Goal: Information Seeking & Learning: Learn about a topic

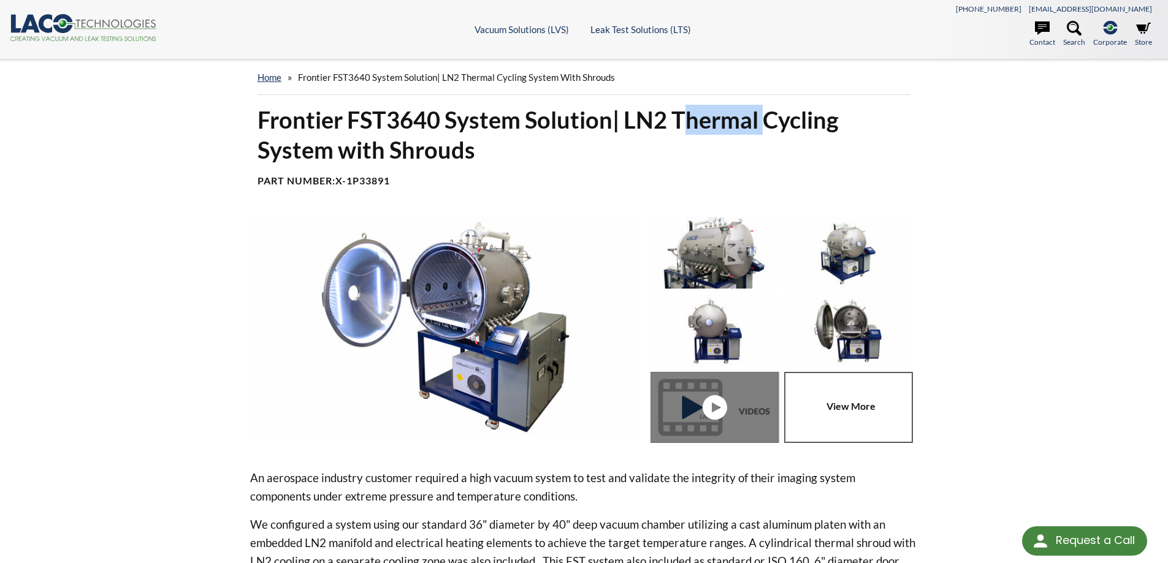
drag, startPoint x: 687, startPoint y: 121, endPoint x: 777, endPoint y: 113, distance: 91.0
click at [771, 114] on h1 "Frontier FST3640 System Solution| LN2 Thermal Cycling System with Shrouds" at bounding box center [584, 135] width 654 height 61
drag, startPoint x: 803, startPoint y: 115, endPoint x: 812, endPoint y: 115, distance: 8.6
click at [804, 115] on h1 "Frontier FST3640 System Solution| LN2 Thermal Cycling System with Shrouds" at bounding box center [584, 135] width 654 height 61
drag, startPoint x: 830, startPoint y: 116, endPoint x: 781, endPoint y: 121, distance: 49.2
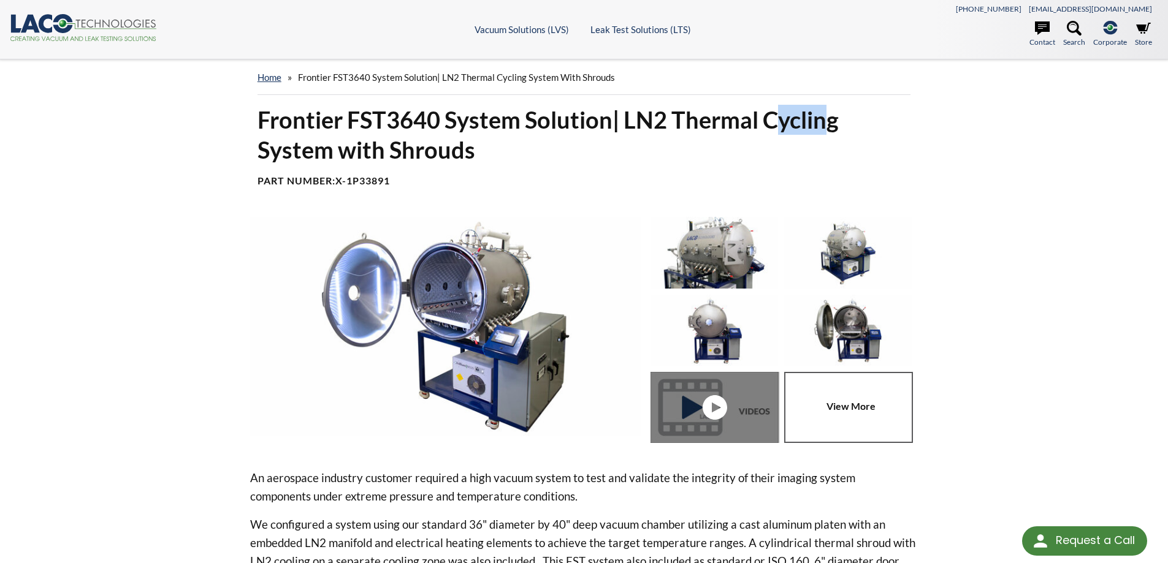
click at [781, 121] on h1 "Frontier FST3640 System Solution| LN2 Thermal Cycling System with Shrouds" at bounding box center [584, 135] width 654 height 61
click at [675, 126] on h1 "Frontier FST3640 System Solution| LN2 Thermal Cycling System with Shrouds" at bounding box center [584, 135] width 654 height 61
drag, startPoint x: 630, startPoint y: 120, endPoint x: 666, endPoint y: 118, distance: 35.6
click at [665, 118] on h1 "Frontier FST3640 System Solution| LN2 Thermal Cycling System with Shrouds" at bounding box center [584, 135] width 654 height 61
click at [689, 117] on h1 "Frontier FST3640 System Solution| LN2 Thermal Cycling System with Shrouds" at bounding box center [584, 135] width 654 height 61
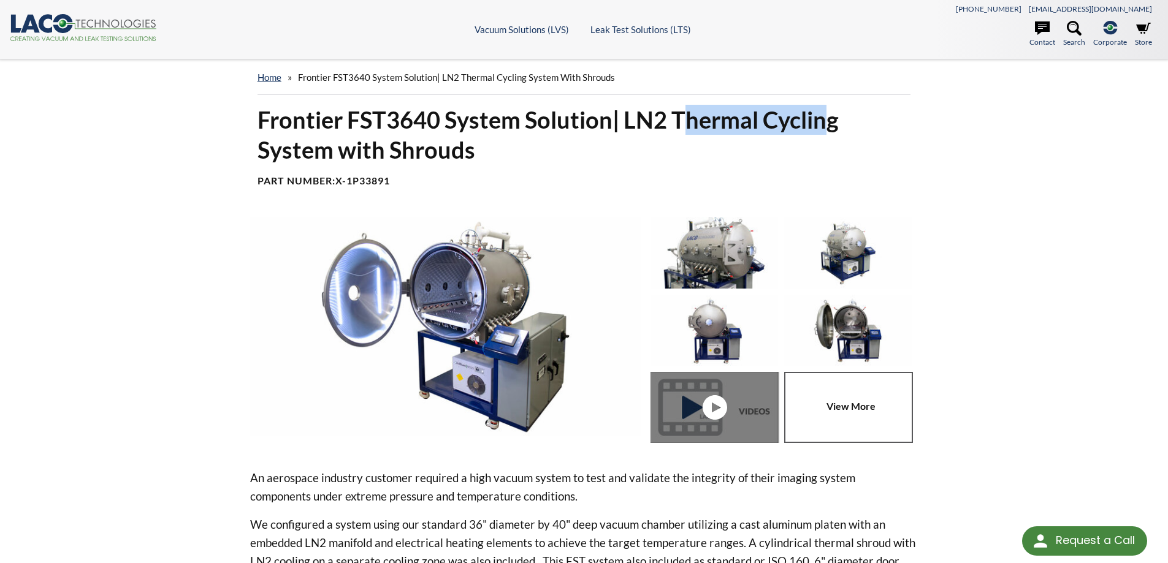
drag, startPoint x: 687, startPoint y: 117, endPoint x: 827, endPoint y: 116, distance: 140.4
click at [827, 116] on h1 "Frontier FST3640 System Solution| LN2 Thermal Cycling System with Shrouds" at bounding box center [584, 135] width 654 height 61
click at [831, 116] on h1 "Frontier FST3640 System Solution| LN2 Thermal Cycling System with Shrouds" at bounding box center [584, 135] width 654 height 61
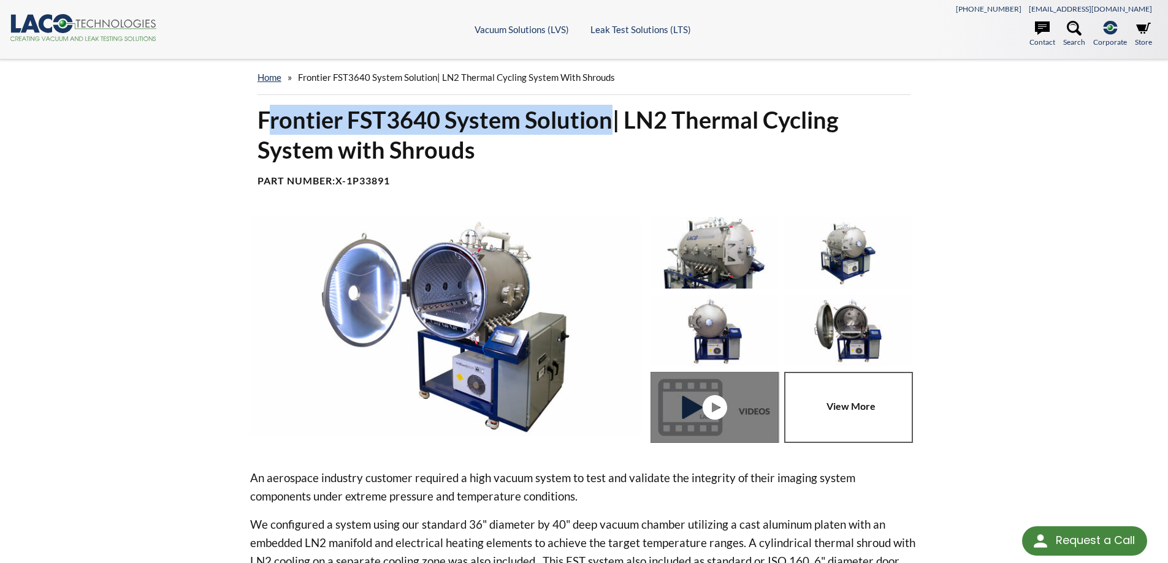
drag, startPoint x: 272, startPoint y: 120, endPoint x: 607, endPoint y: 123, distance: 335.4
click at [607, 123] on h1 "Frontier FST3640 System Solution| LN2 Thermal Cycling System with Shrouds" at bounding box center [584, 135] width 654 height 61
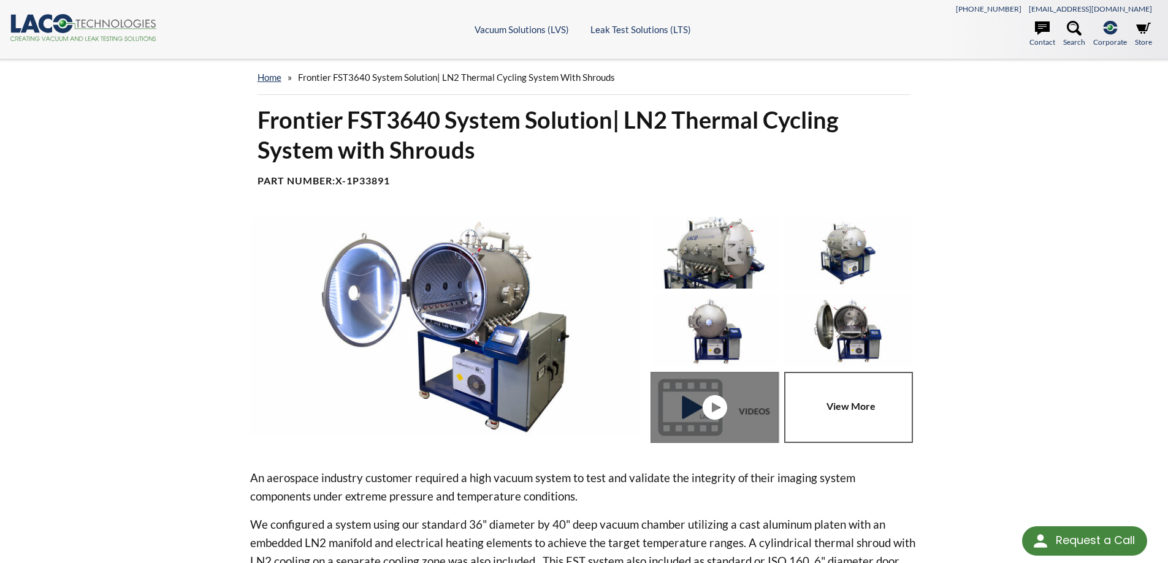
click at [644, 121] on h1 "Frontier FST3640 System Solution| LN2 Thermal Cycling System with Shrouds" at bounding box center [584, 135] width 654 height 61
drag, startPoint x: 765, startPoint y: 113, endPoint x: 801, endPoint y: 105, distance: 37.0
click at [766, 113] on h1 "Frontier FST3640 System Solution| LN2 Thermal Cycling System with Shrouds" at bounding box center [584, 135] width 654 height 61
